Goal: Task Accomplishment & Management: Use online tool/utility

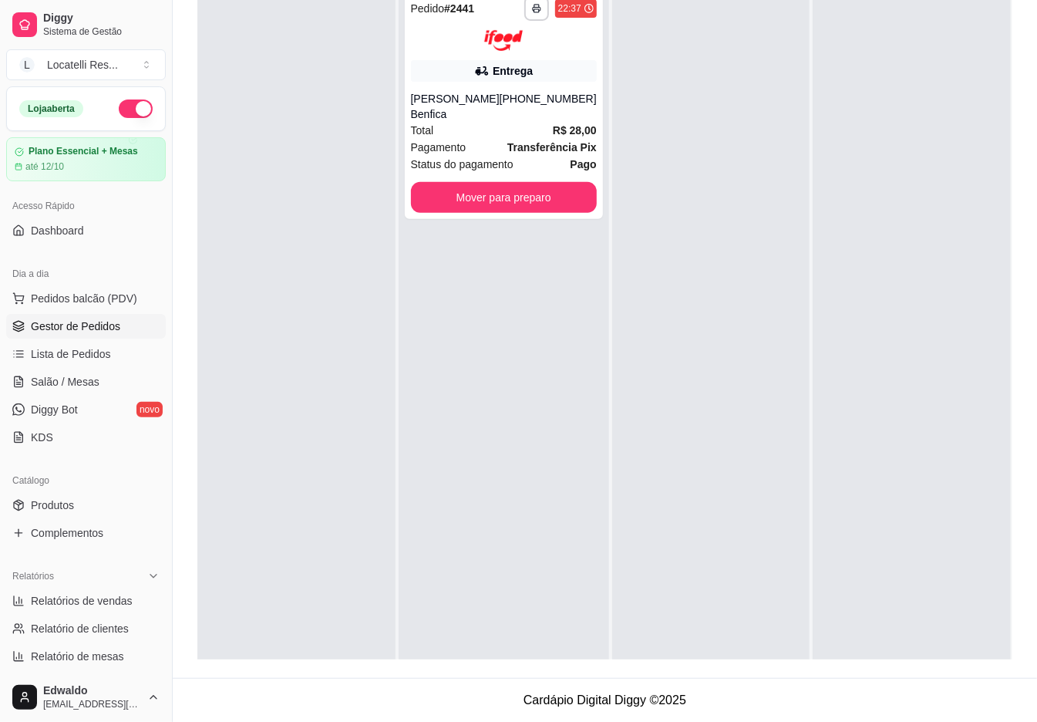
scroll to position [80, 0]
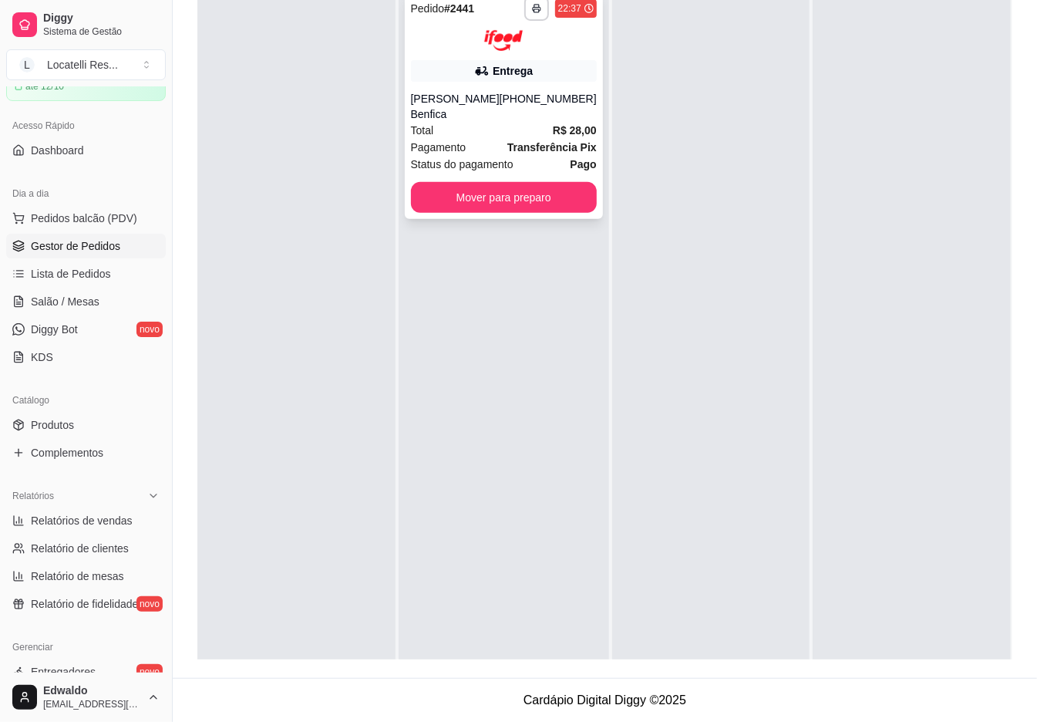
click at [487, 122] on div "Total R$ 28,00" at bounding box center [504, 130] width 186 height 17
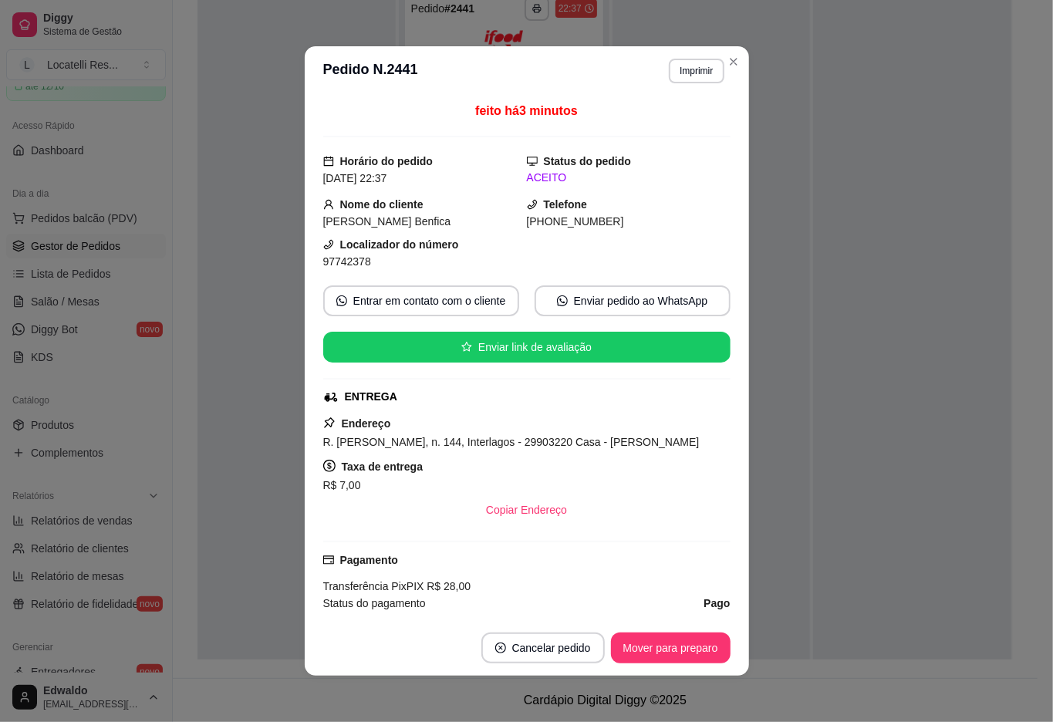
click at [696, 83] on header "**********" at bounding box center [527, 70] width 444 height 49
click at [689, 76] on button "Imprimir" at bounding box center [696, 71] width 55 height 25
click at [664, 124] on button "IMPRESSORA pc" at bounding box center [662, 125] width 108 height 24
click at [663, 656] on button "Mover para preparo" at bounding box center [671, 647] width 120 height 31
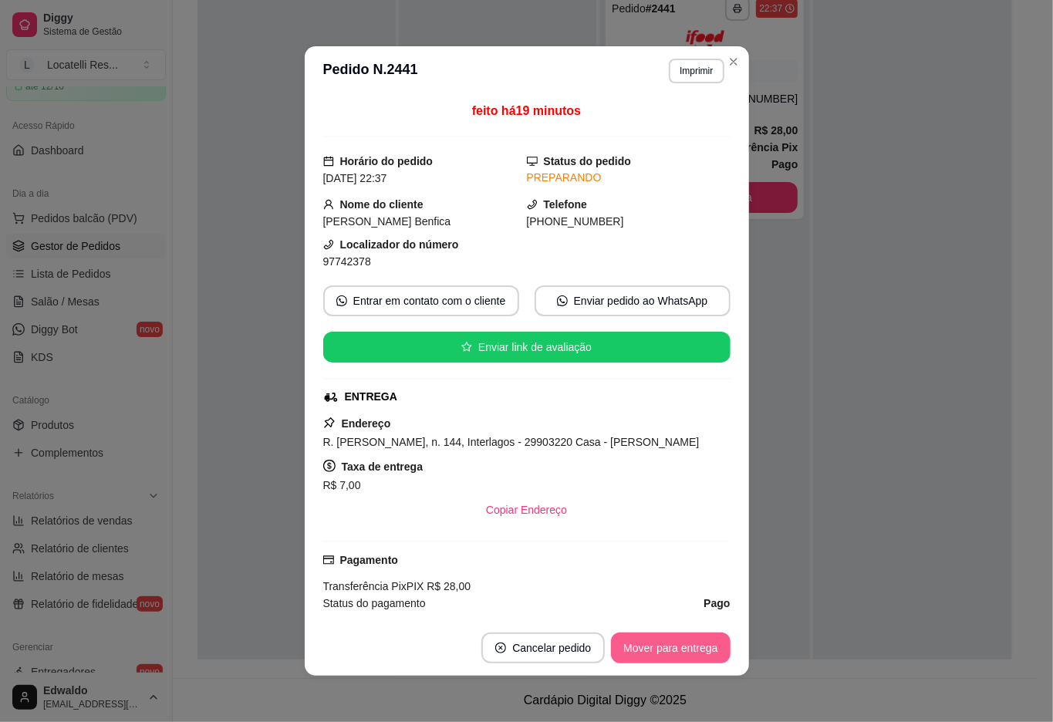
click at [668, 646] on button "Mover para entrega" at bounding box center [670, 647] width 119 height 31
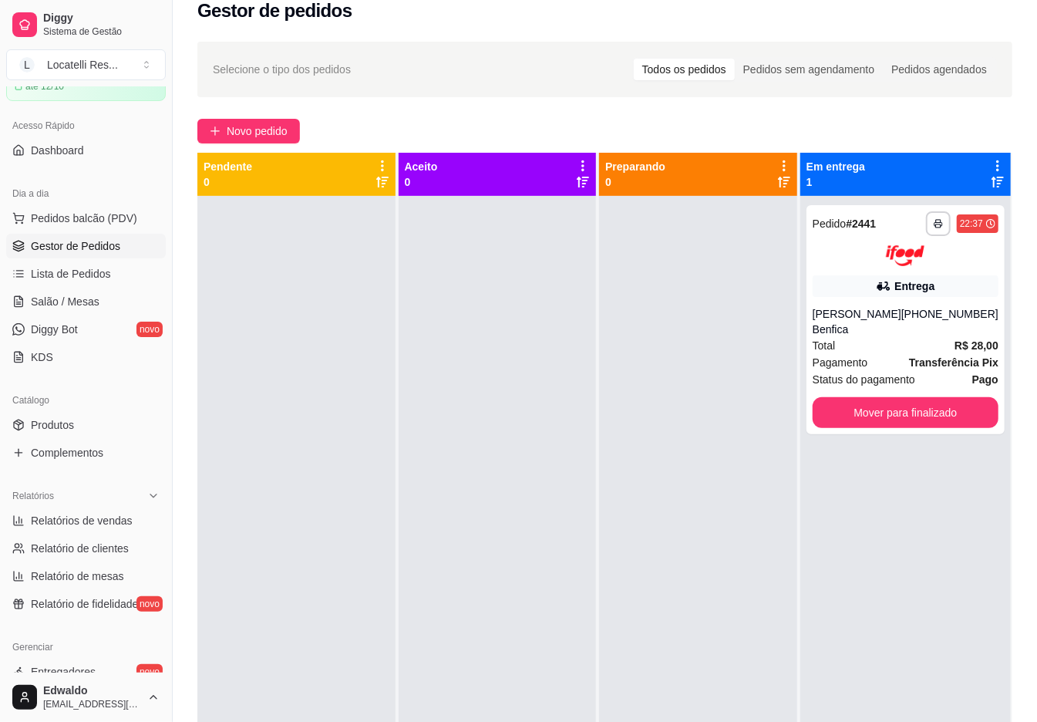
scroll to position [0, 0]
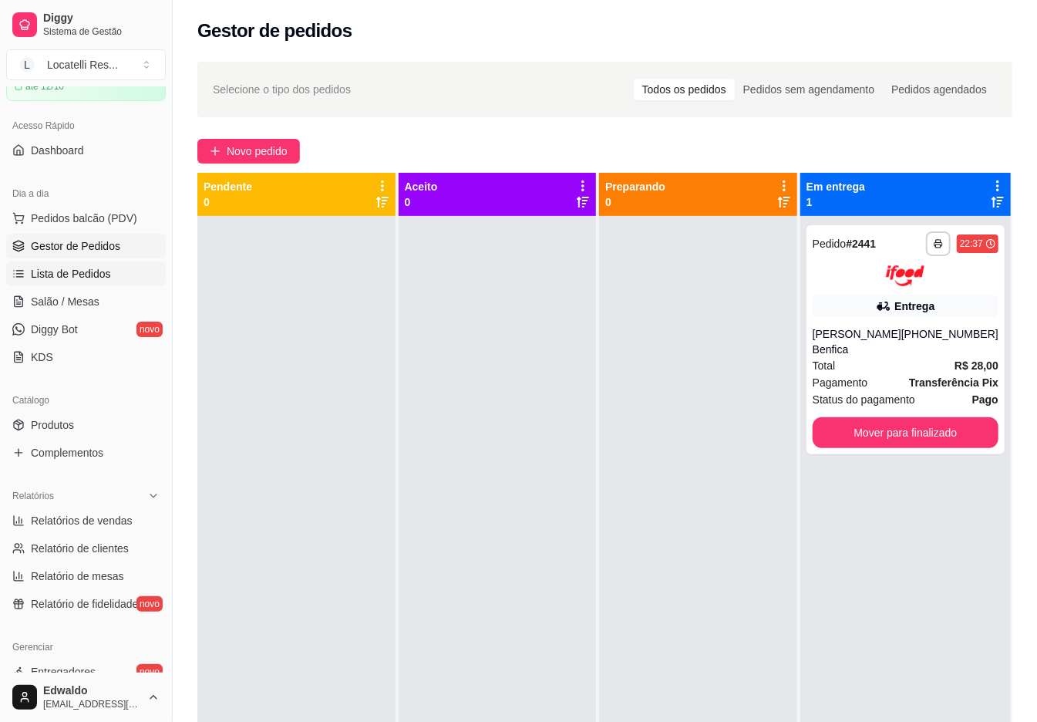
click at [63, 269] on span "Lista de Pedidos" at bounding box center [71, 273] width 80 height 15
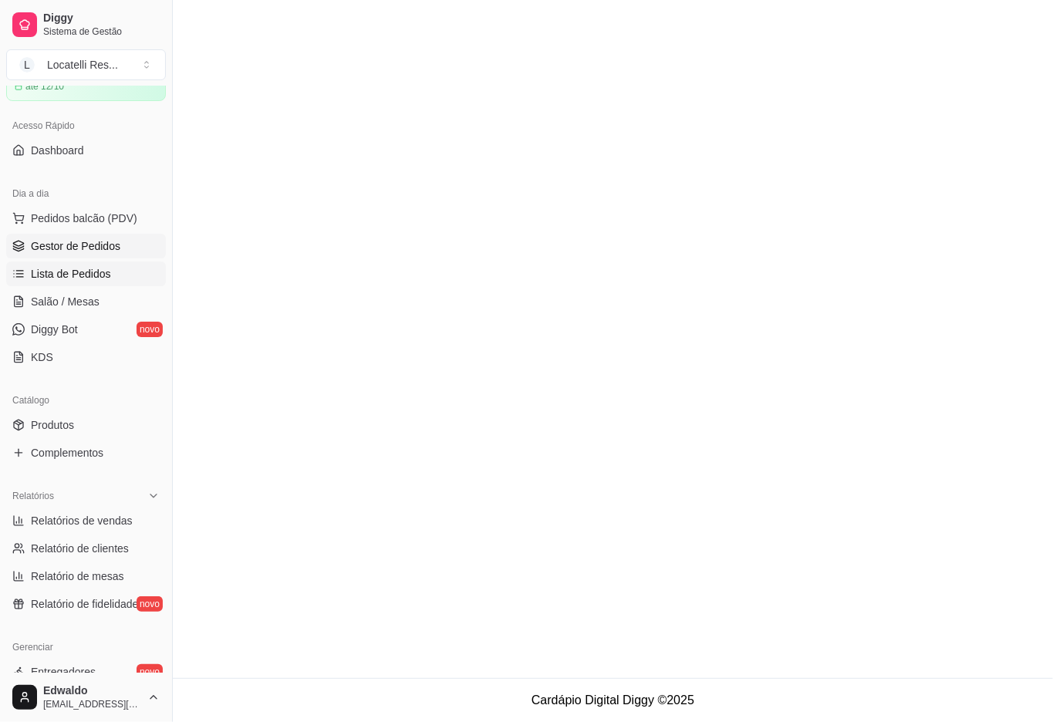
click at [72, 241] on span "Gestor de Pedidos" at bounding box center [75, 245] width 89 height 15
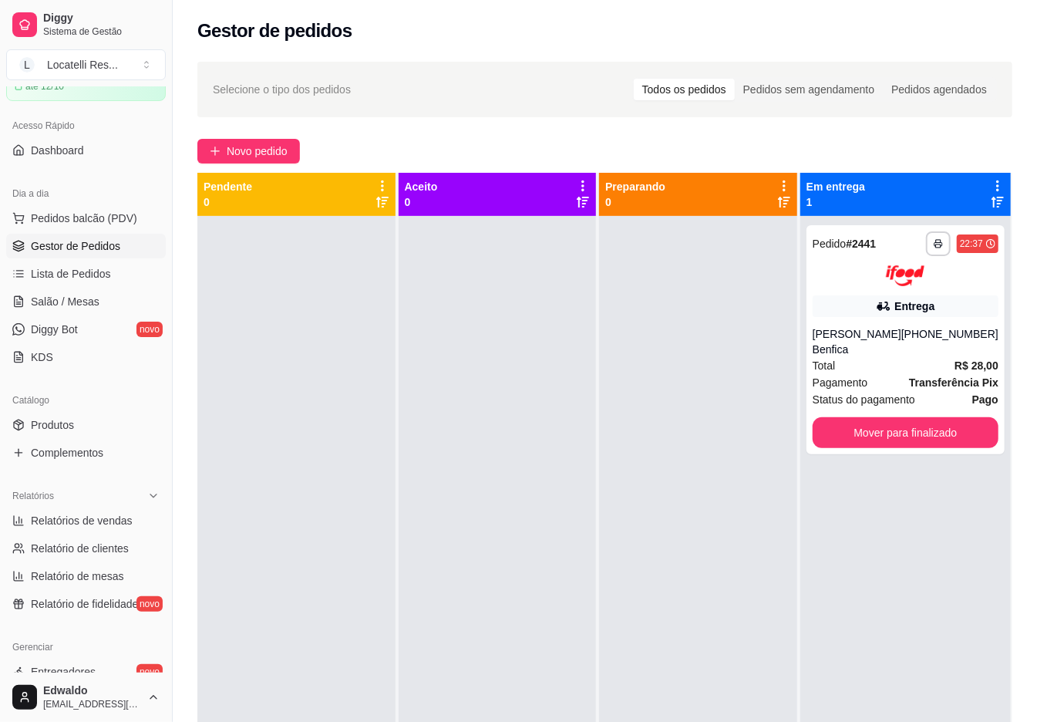
click at [72, 241] on span "Gestor de Pedidos" at bounding box center [75, 245] width 89 height 15
click at [881, 417] on button "Mover para finalizado" at bounding box center [906, 432] width 186 height 31
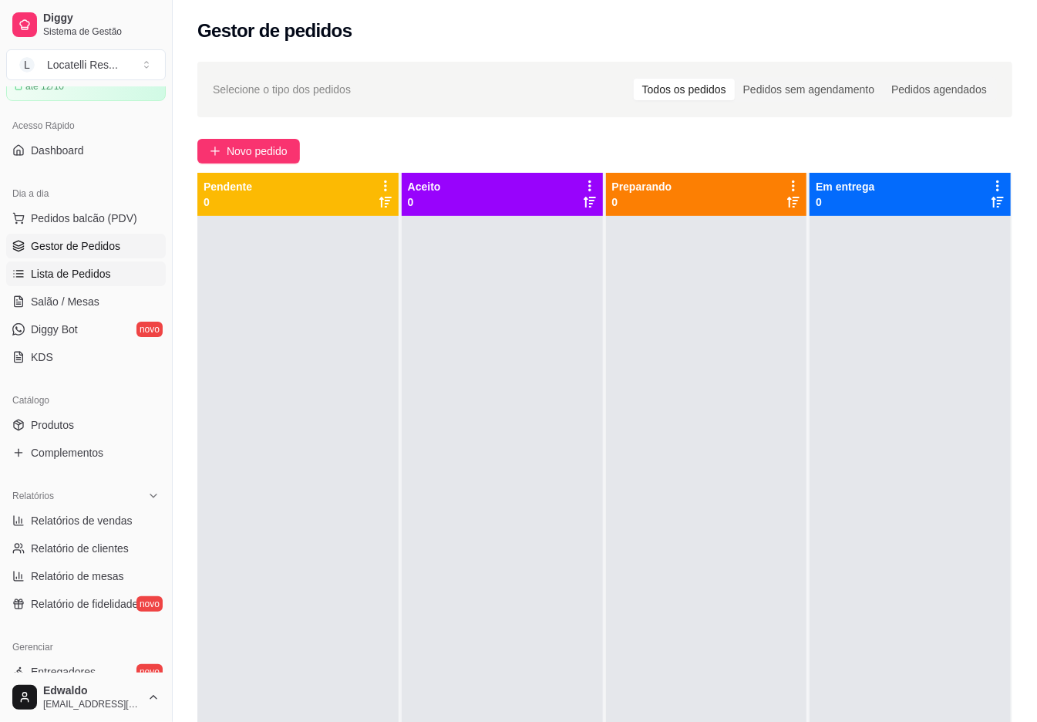
click at [34, 282] on span "Lista de Pedidos" at bounding box center [71, 273] width 80 height 15
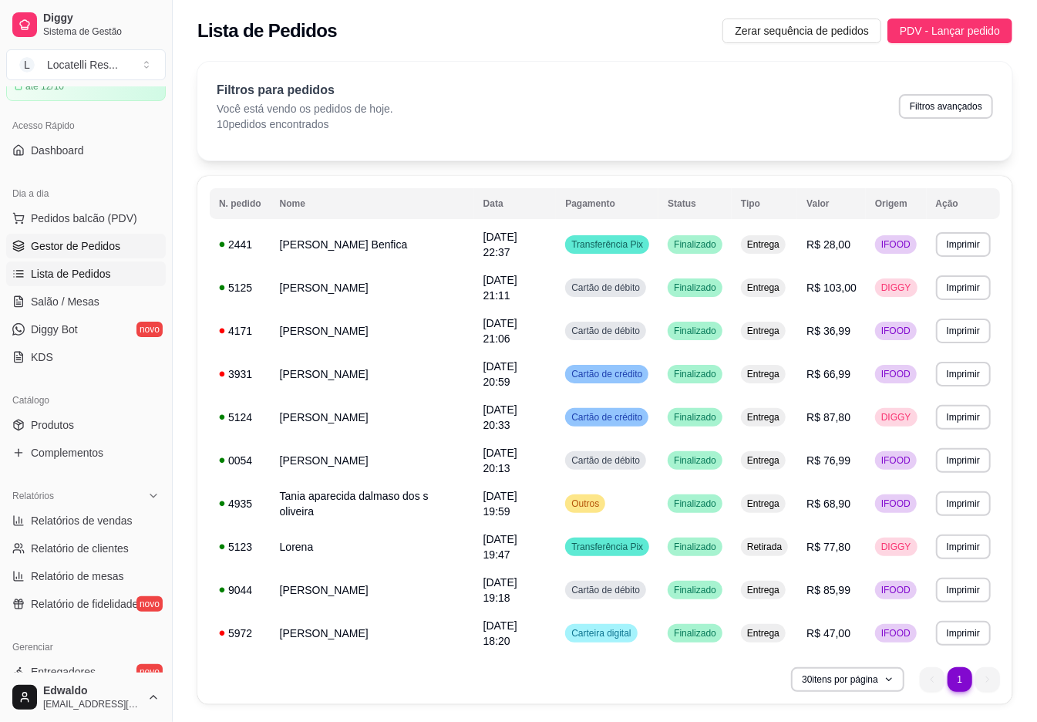
click at [49, 253] on span "Gestor de Pedidos" at bounding box center [75, 245] width 89 height 15
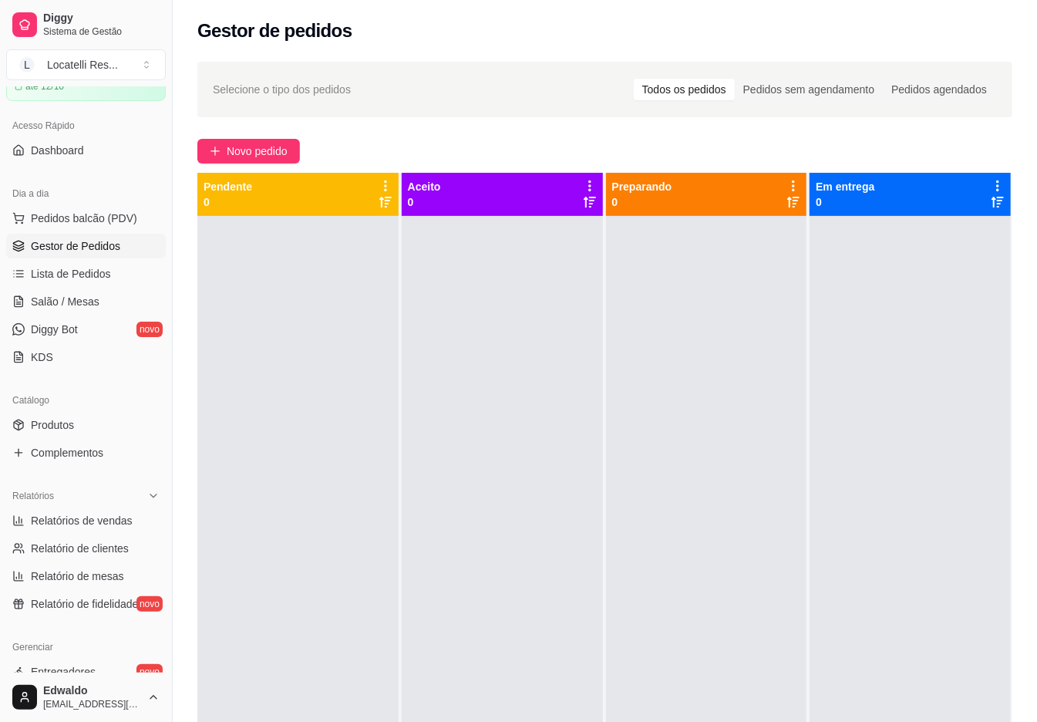
click at [49, 253] on span "Gestor de Pedidos" at bounding box center [75, 245] width 89 height 15
